Goal: Find specific page/section: Find specific page/section

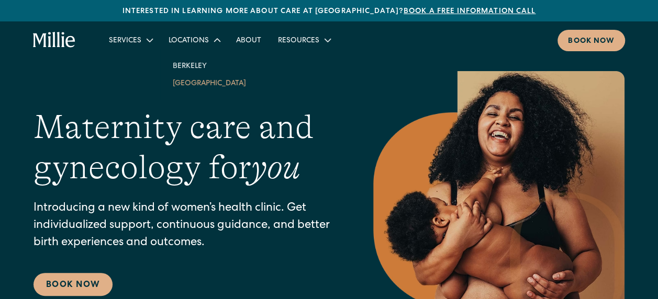
click at [196, 83] on link "[GEOGRAPHIC_DATA]" at bounding box center [209, 82] width 90 height 17
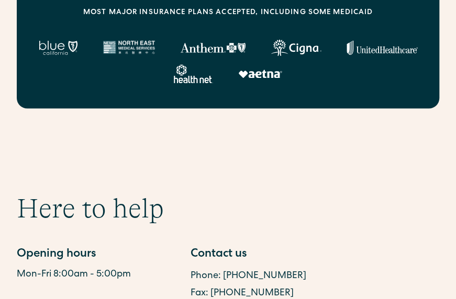
scroll to position [523, 0]
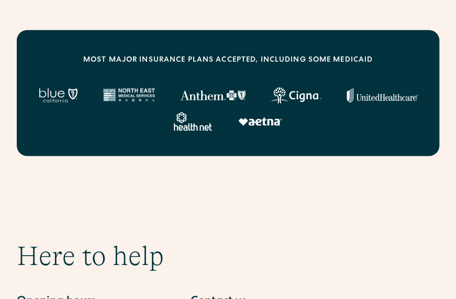
click at [243, 189] on section "Here to help Opening hours Mon-Fri 8:00am - 5:00pm Contact us Phone: [PHONE_NUM…" at bounding box center [228, 302] width 456 height 227
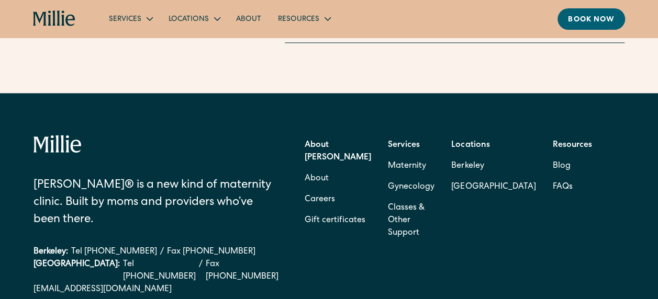
scroll to position [2586, 0]
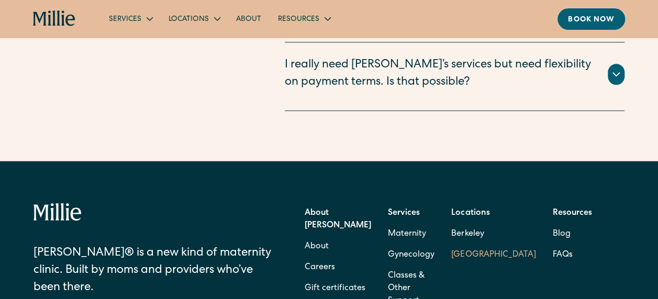
click at [514, 245] on link "[GEOGRAPHIC_DATA]" at bounding box center [493, 255] width 84 height 21
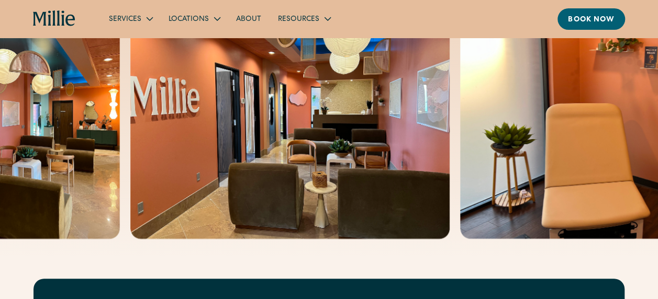
scroll to position [314, 0]
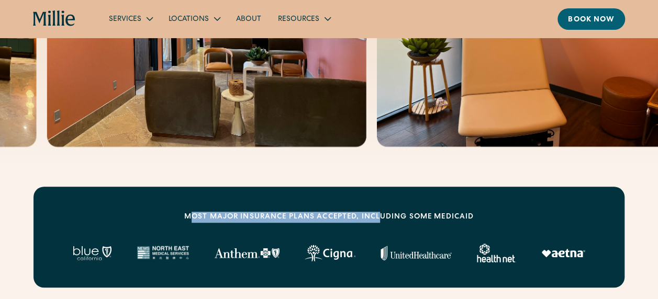
drag, startPoint x: 209, startPoint y: 175, endPoint x: 381, endPoint y: 176, distance: 171.6
click at [381, 212] on div "MOST MAJOR INSURANCE PLANS ACCEPTED, INCLUDING some MEDICAID" at bounding box center [328, 217] width 289 height 11
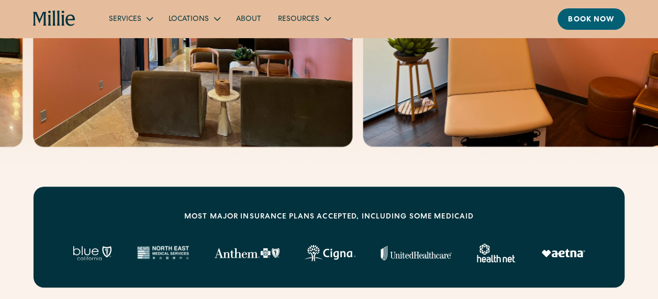
drag, startPoint x: 381, startPoint y: 176, endPoint x: 331, endPoint y: 198, distance: 54.6
click at [318, 194] on div "MOST MAJOR INSURANCE PLANS ACCEPTED, INCLUDING some MEDICAID" at bounding box center [328, 237] width 591 height 101
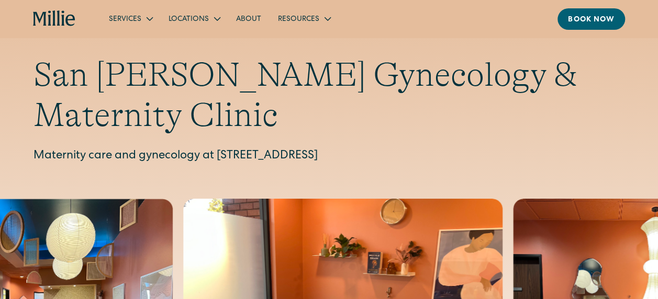
scroll to position [0, 0]
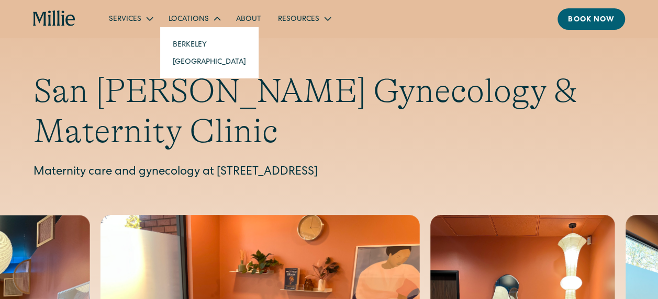
click at [183, 65] on link "[GEOGRAPHIC_DATA]" at bounding box center [209, 61] width 90 height 17
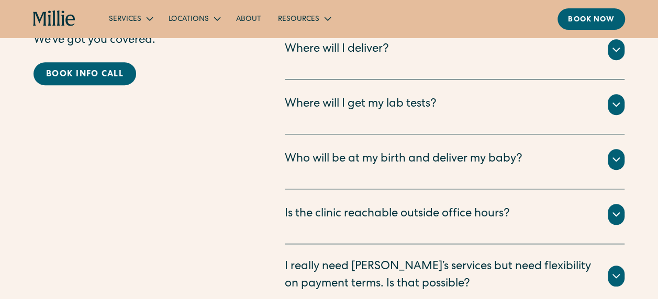
scroll to position [2335, 0]
